Goal: Task Accomplishment & Management: Use online tool/utility

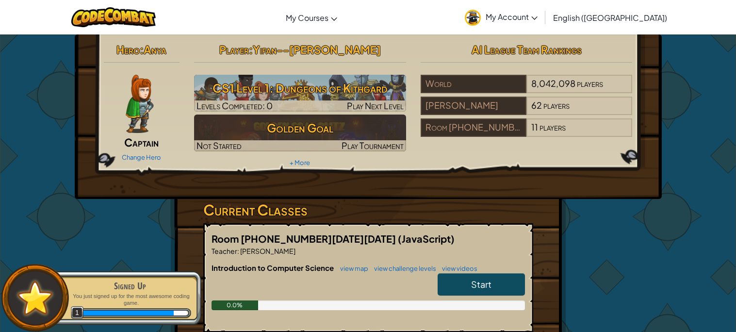
click at [466, 281] on link "Start" at bounding box center [480, 284] width 87 height 22
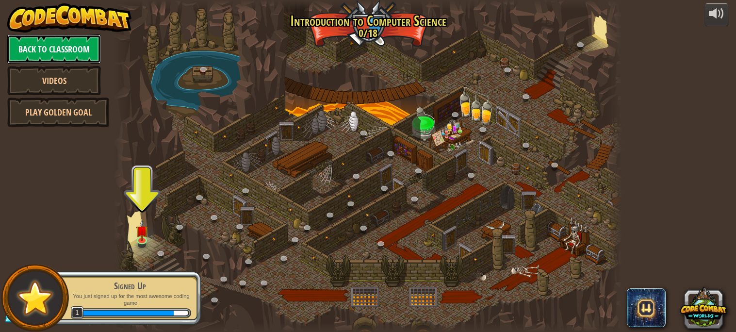
click at [78, 45] on link "Back to Classroom" at bounding box center [54, 48] width 94 height 29
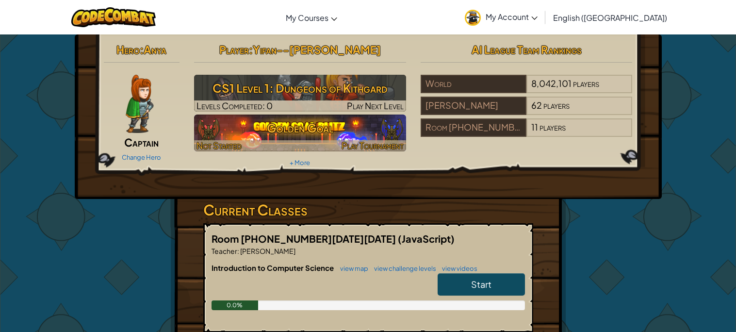
click at [287, 137] on h3 "Golden Goal" at bounding box center [300, 128] width 212 height 22
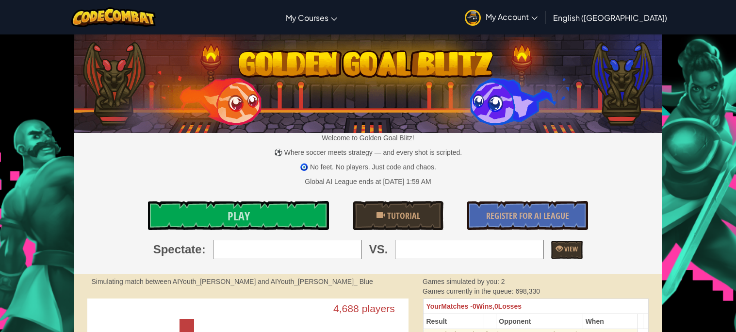
click at [537, 257] on input "search" at bounding box center [469, 249] width 149 height 19
click at [288, 248] on input "search" at bounding box center [287, 249] width 149 height 19
type input "jayden"
click at [468, 248] on input "search" at bounding box center [469, 249] width 149 height 19
type input "[PERSON_NAME]"
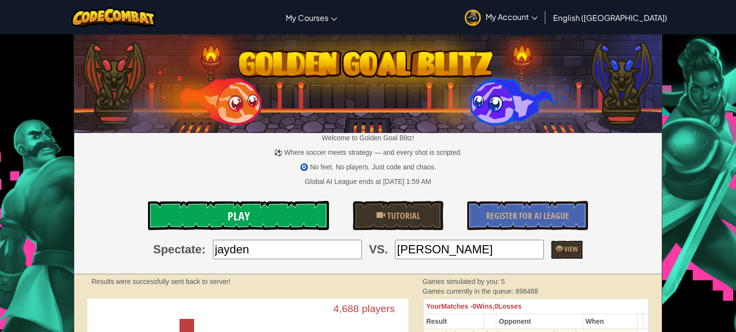
click at [317, 208] on link "Play" at bounding box center [238, 215] width 180 height 29
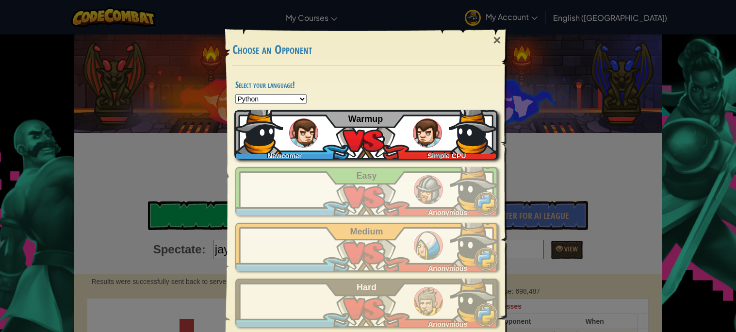
click at [411, 149] on div "Simple CPU" at bounding box center [444, 154] width 105 height 10
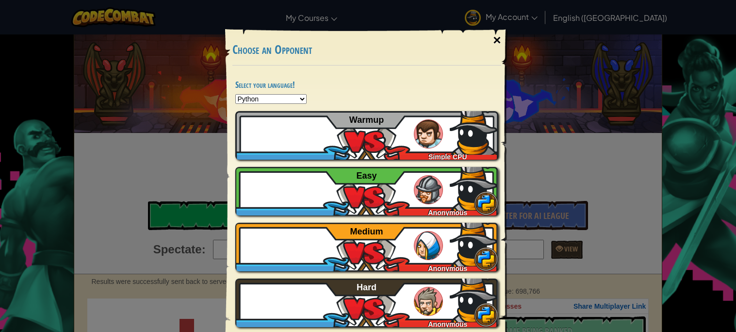
click at [494, 46] on div "×" at bounding box center [496, 40] width 22 height 28
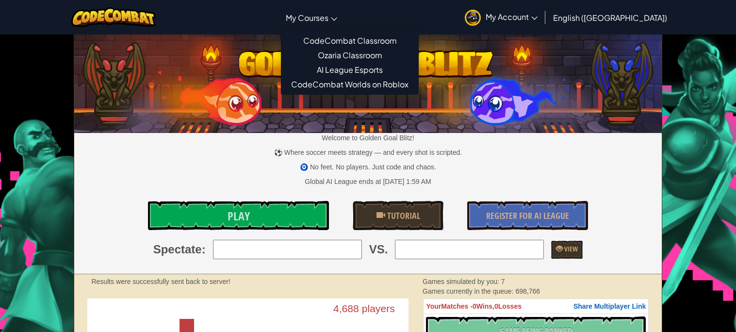
click at [342, 23] on link "My Courses" at bounding box center [311, 17] width 61 height 26
click at [381, 39] on link "CodeCombat Classroom" at bounding box center [349, 40] width 137 height 15
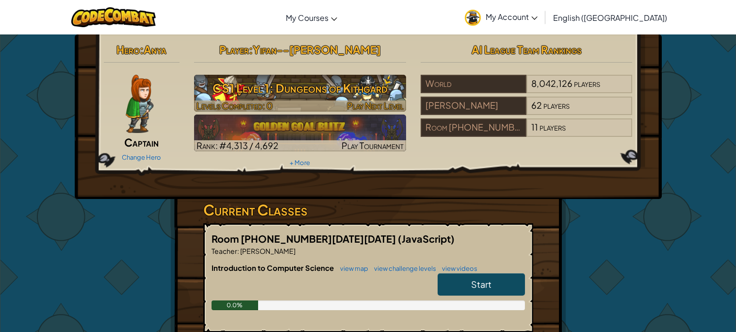
click at [382, 91] on h3 "CS1 Level 1: Dungeons of Kithgard" at bounding box center [300, 88] width 212 height 22
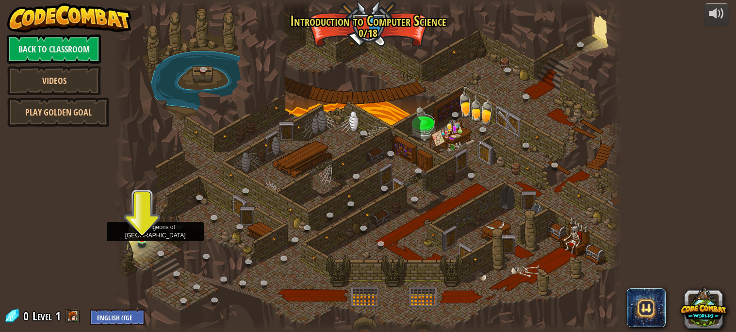
click at [137, 238] on img at bounding box center [142, 225] width 12 height 28
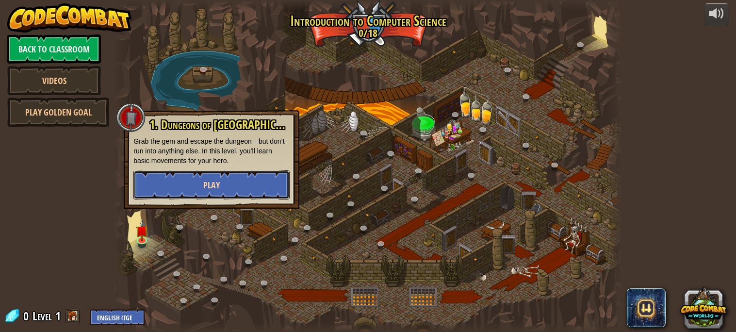
click at [228, 189] on button "Play" at bounding box center [211, 184] width 156 height 29
